Goal: Information Seeking & Learning: Learn about a topic

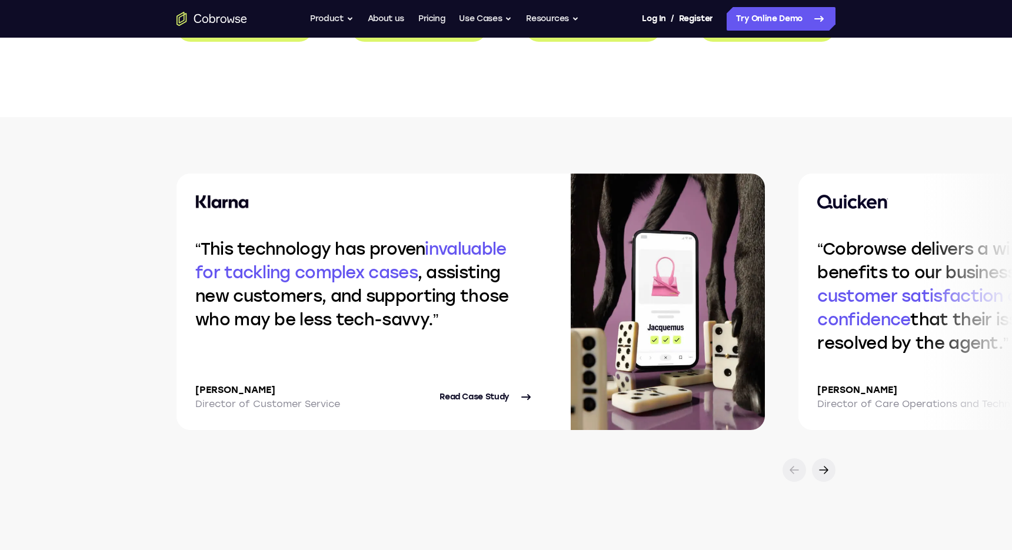
scroll to position [2404, 0]
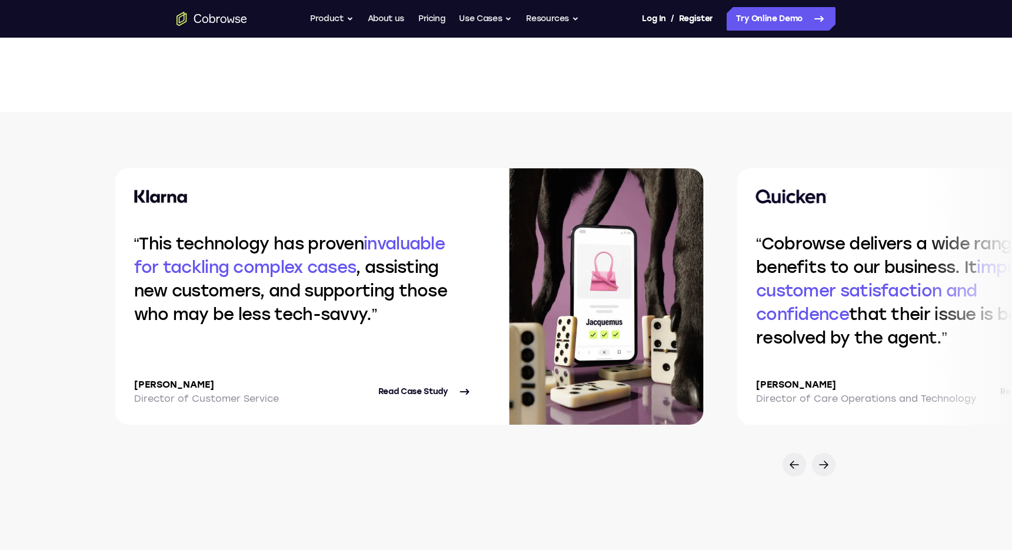
click at [351, 295] on q "This technology has proven invaluable for tackling complex cases , assisting ne…" at bounding box center [290, 279] width 313 height 91
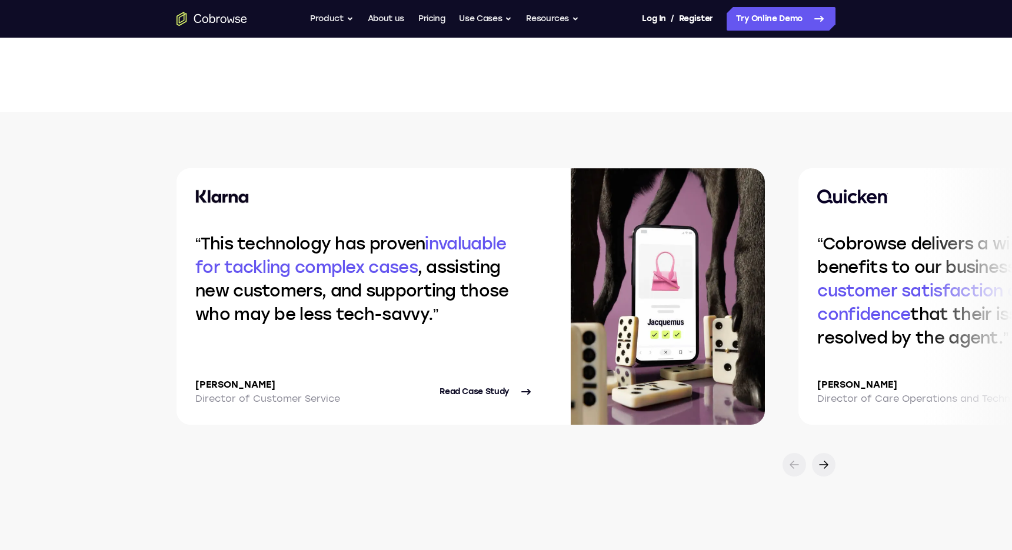
click at [195, 281] on q "This technology has proven invaluable for tackling complex cases , assisting ne…" at bounding box center [351, 279] width 313 height 91
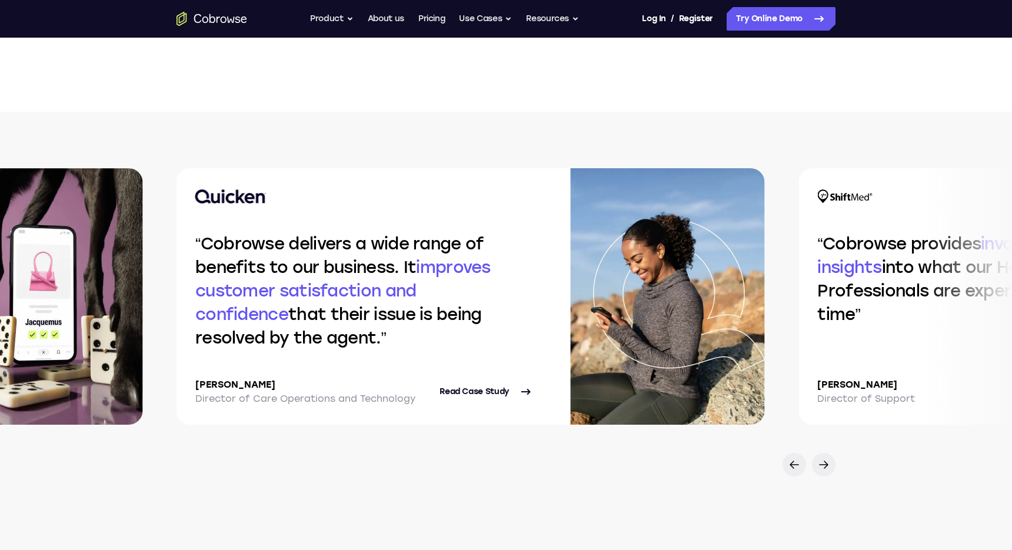
click at [235, 306] on q "Cobrowse delivers a wide range of benefits to our business. It improves custome…" at bounding box center [342, 291] width 295 height 114
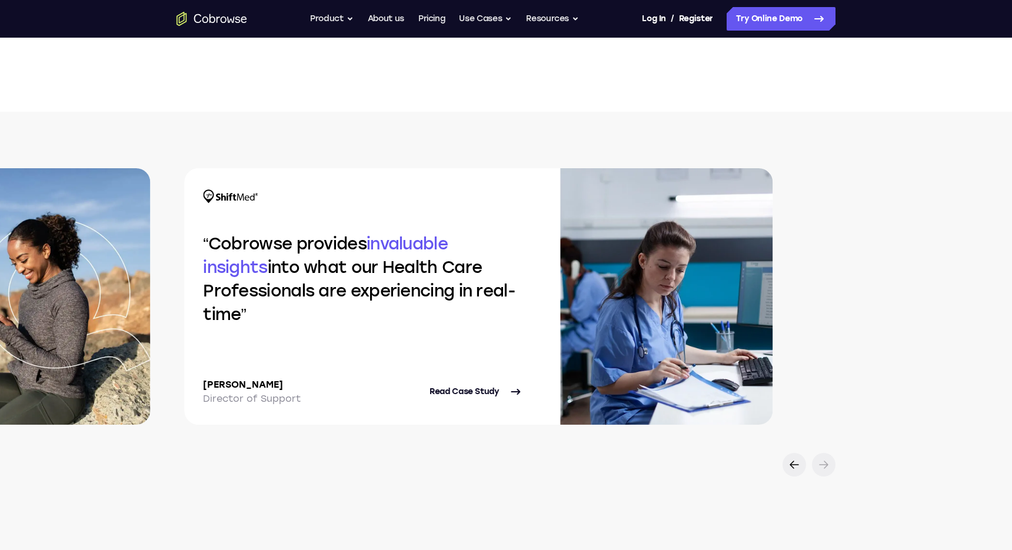
click at [203, 271] on q "Cobrowse provides invaluable insights into what our Health Care Professionals a…" at bounding box center [359, 279] width 312 height 91
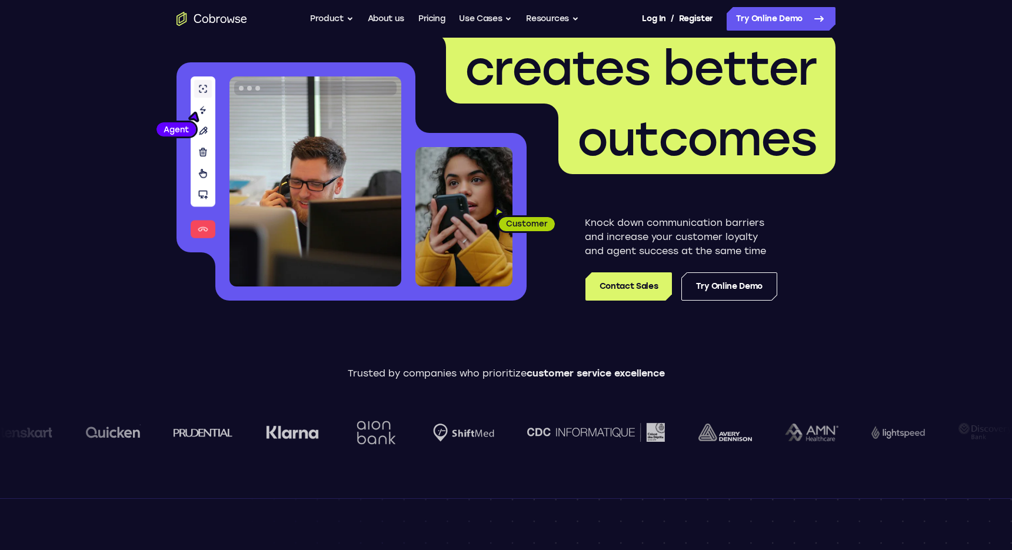
scroll to position [0, 0]
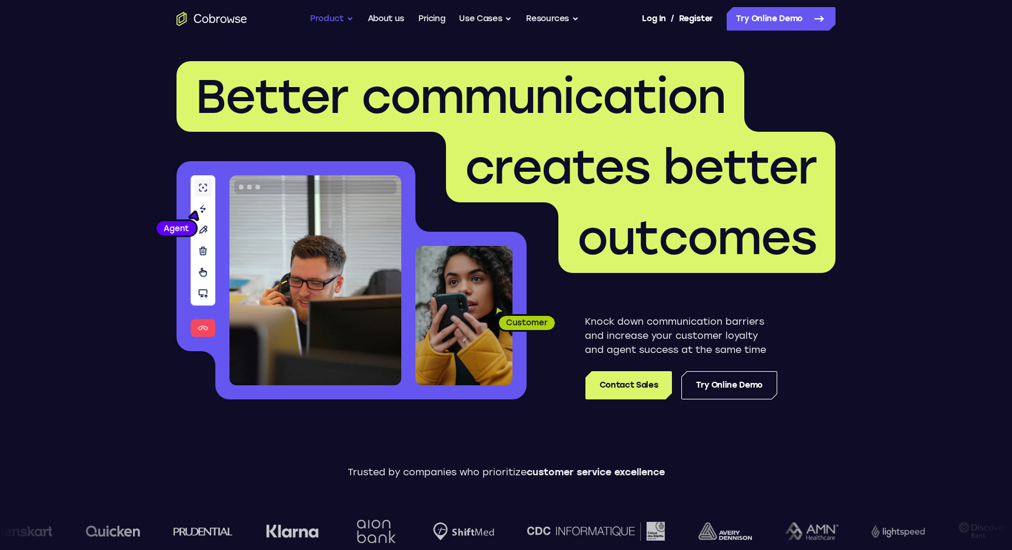
click at [342, 18] on button "Product" at bounding box center [332, 19] width 44 height 24
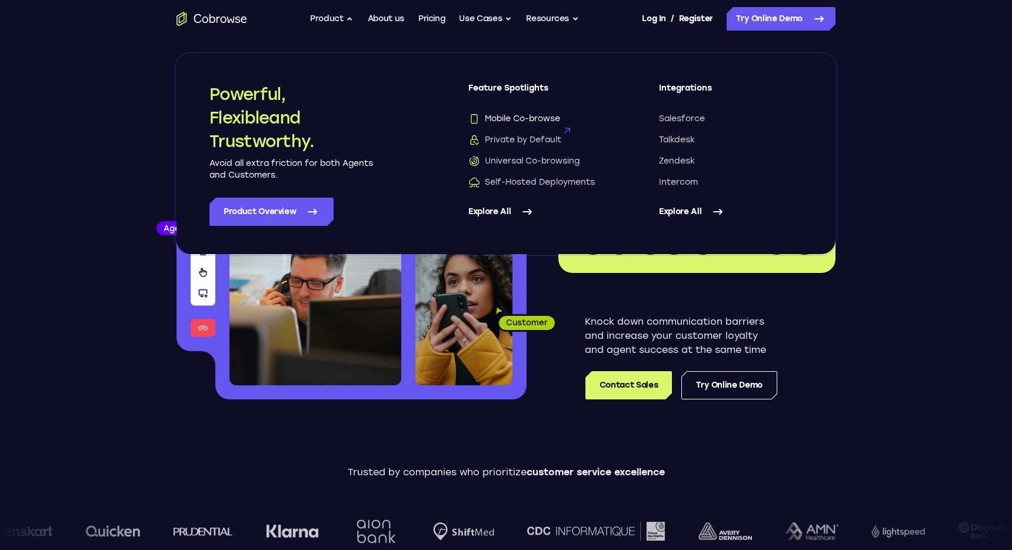
click at [525, 117] on span "Mobile Co-browse" at bounding box center [514, 119] width 92 height 12
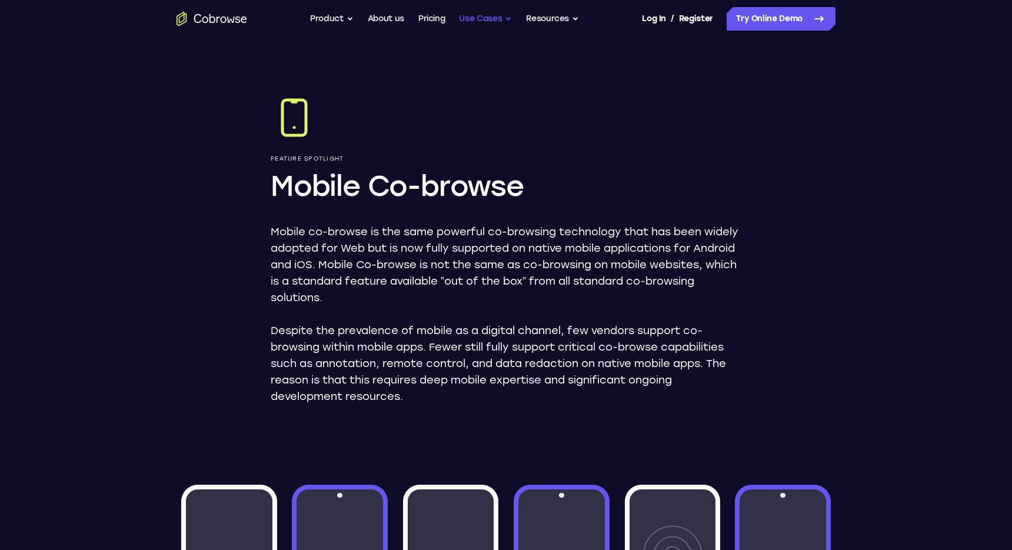
click at [468, 20] on button "Use Cases" at bounding box center [485, 19] width 53 height 24
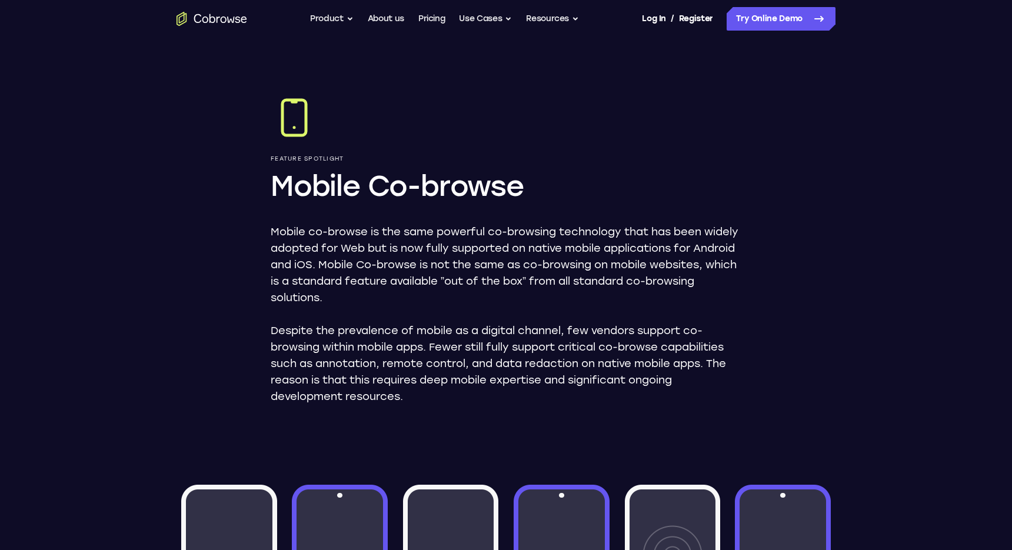
click at [233, 25] on icon "Go to the home page" at bounding box center [211, 19] width 71 height 14
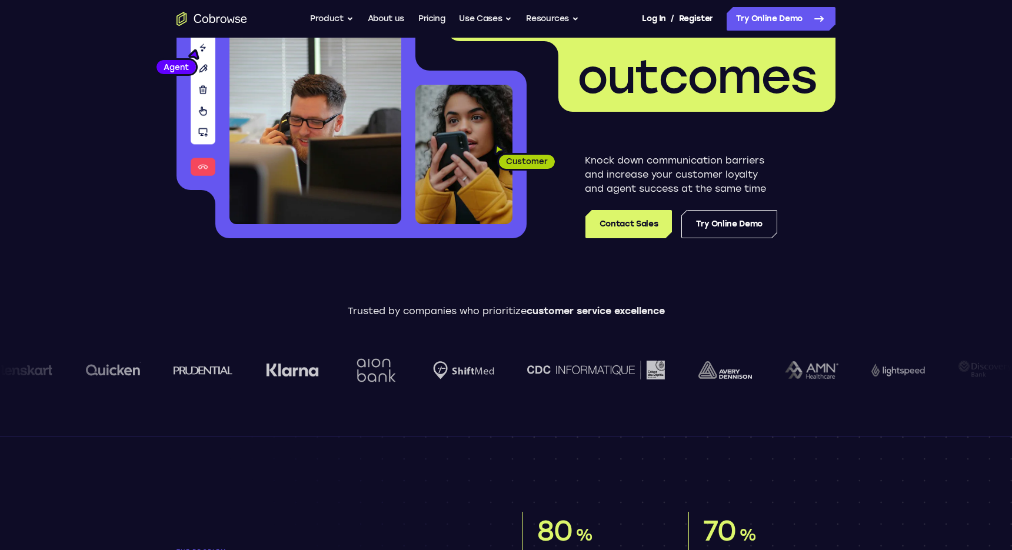
scroll to position [162, 0]
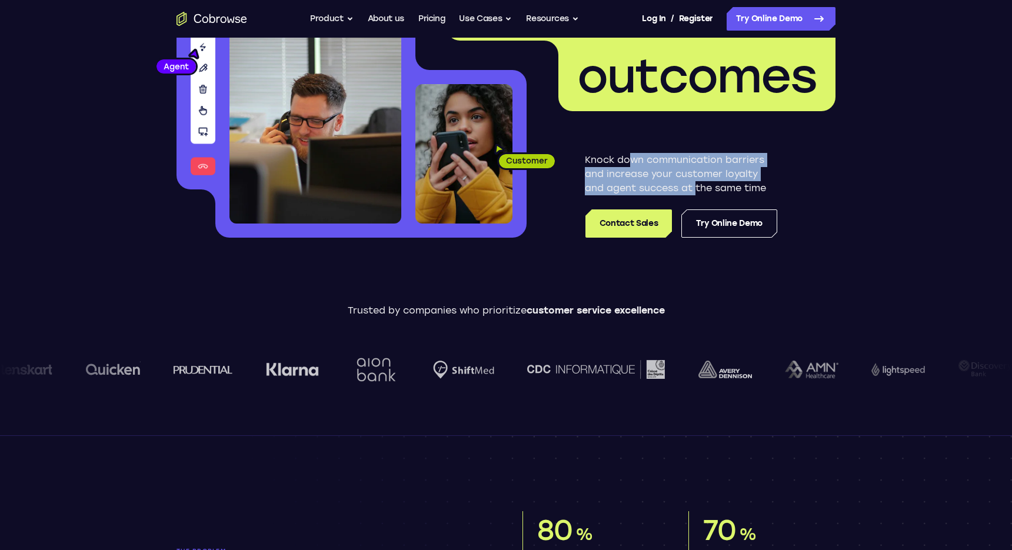
drag, startPoint x: 627, startPoint y: 162, endPoint x: 694, endPoint y: 188, distance: 71.9
click at [694, 188] on p "Knock down communication barriers and increase your customer loyalty and agent …" at bounding box center [681, 174] width 192 height 42
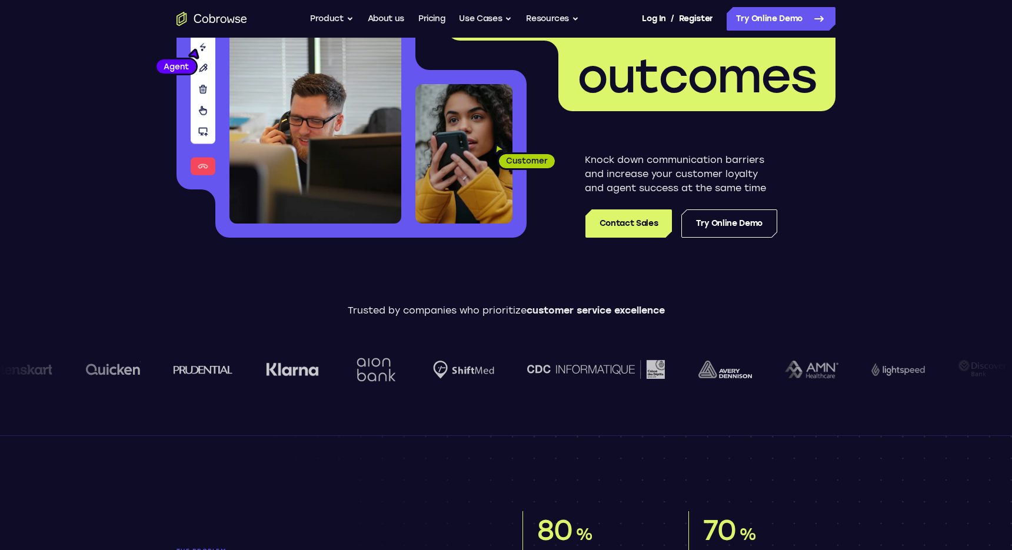
click at [658, 263] on header "Better communication creates better outcomes Customer Agent Agent Knock down co…" at bounding box center [505, 73] width 753 height 395
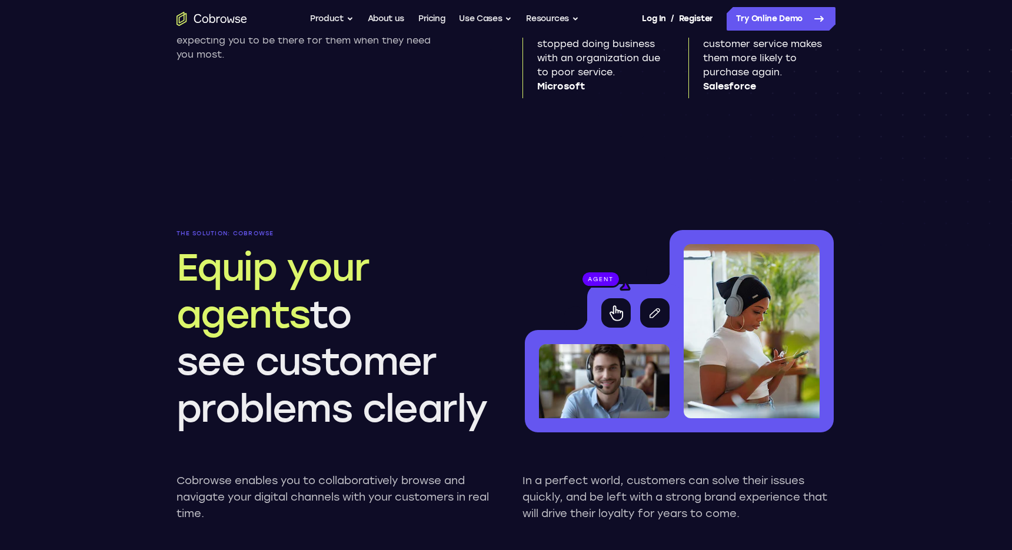
scroll to position [0, 0]
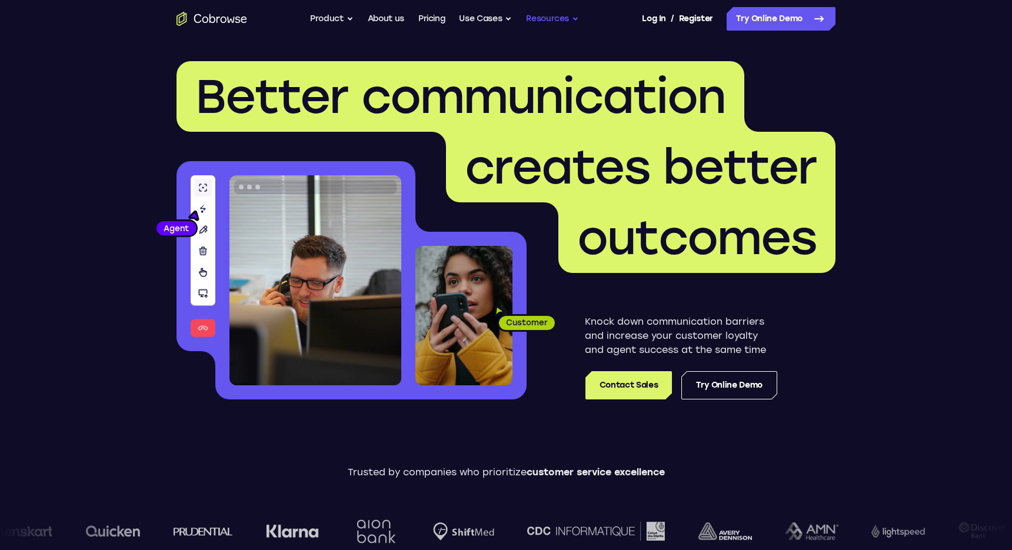
click at [573, 21] on button "Resources" at bounding box center [552, 19] width 53 height 24
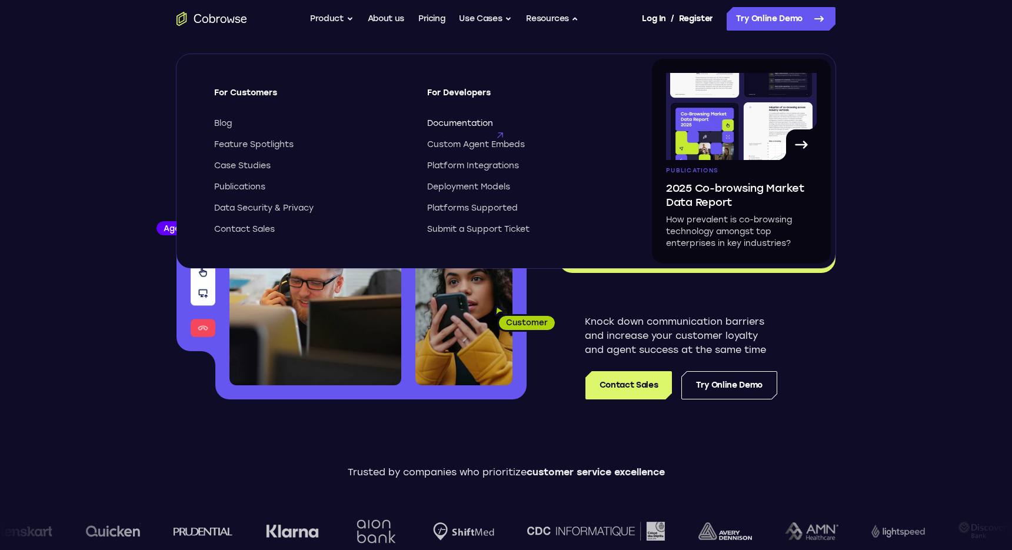
click at [489, 124] on span "Documentation" at bounding box center [460, 124] width 66 height 12
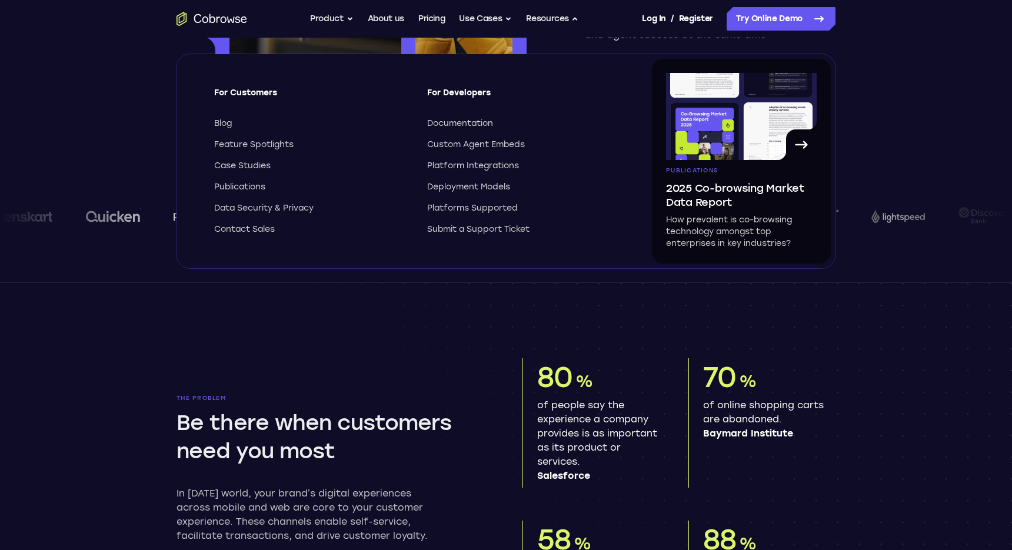
scroll to position [305, 0]
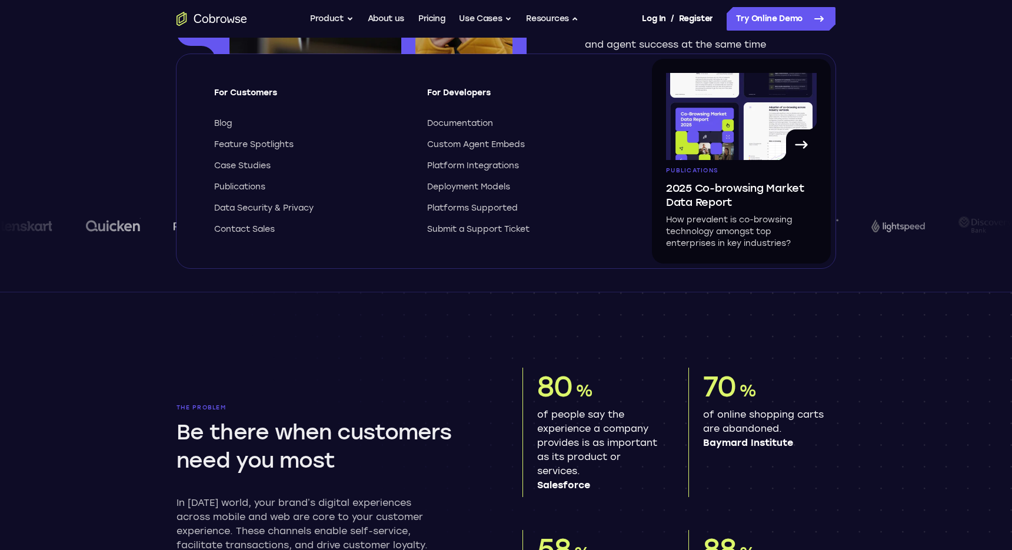
click at [661, 321] on section "The problem Be there when customers need you most In [DATE] world, your brand’s…" at bounding box center [505, 496] width 753 height 409
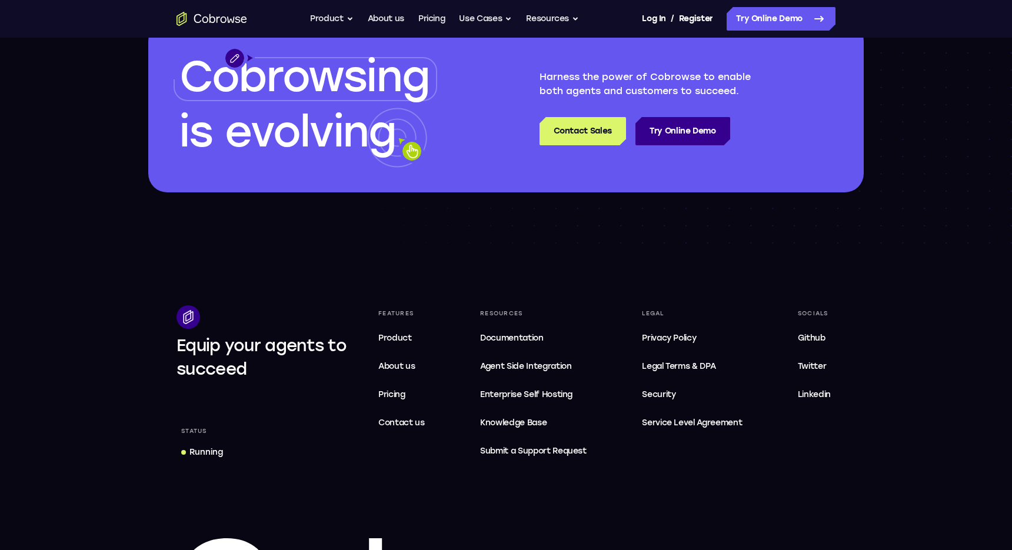
scroll to position [3430, 0]
